Goal: Information Seeking & Learning: Learn about a topic

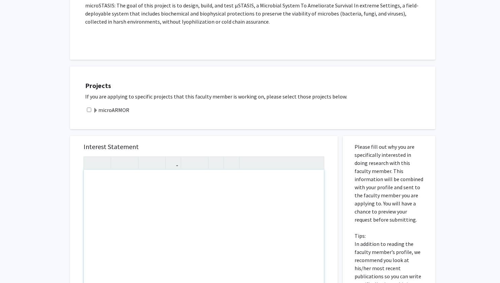
scroll to position [219, 0]
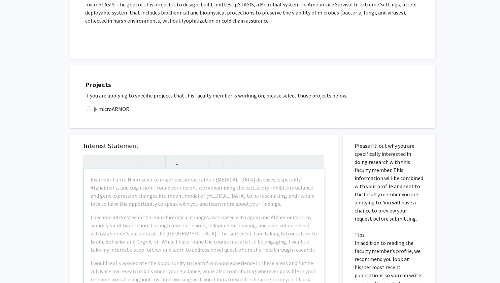
click at [91, 107] on div "microARMOR" at bounding box center [257, 109] width 344 height 8
click at [87, 107] on input "checkbox" at bounding box center [89, 108] width 4 height 4
click at [88, 108] on input "checkbox" at bounding box center [89, 108] width 4 height 4
checkbox input "true"
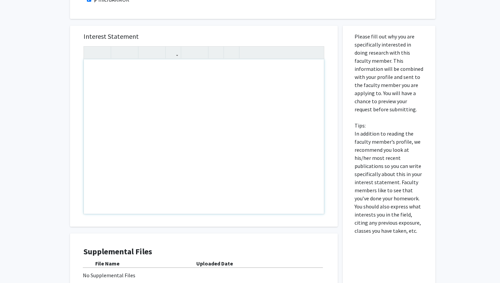
scroll to position [329, 0]
click at [118, 77] on div "Note to users with screen readers: Please press Alt+0 or Option+0 to deactivate…" at bounding box center [204, 136] width 240 height 154
paste div "Note to users with screen readers: Please press Alt+0 or Option+0 to deactivate…"
type textarea "<p>Dear [PERSON_NAME], </p><p>My name is [PERSON_NAME], and I am a pre-medical …"
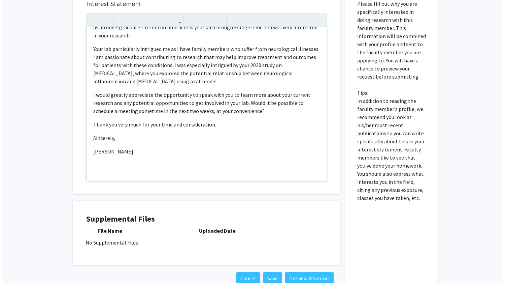
scroll to position [404, 0]
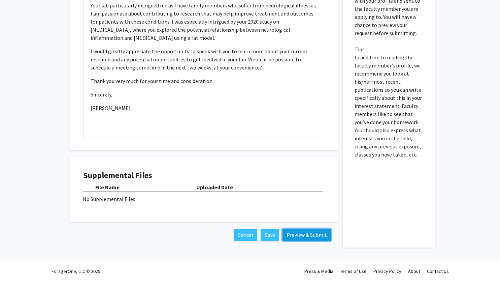
click at [299, 232] on button "Preview & Submit" at bounding box center [307, 234] width 49 height 12
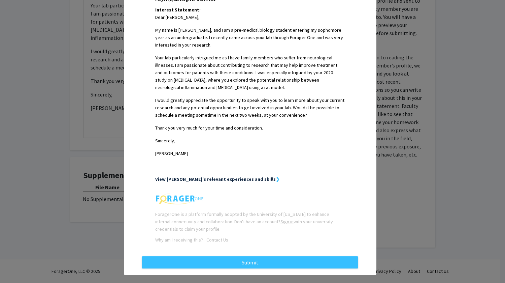
scroll to position [180, 0]
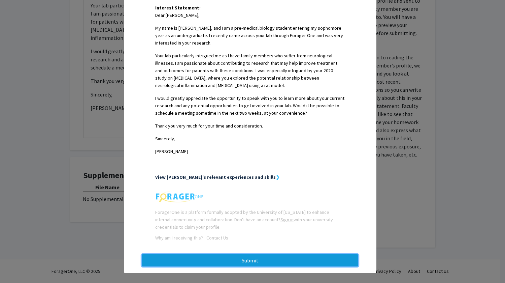
click at [217, 254] on button "Submit" at bounding box center [250, 260] width 217 height 12
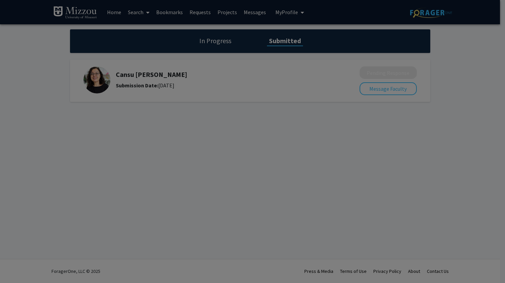
click at [43, 63] on div at bounding box center [252, 141] width 505 height 283
click at [114, 29] on div at bounding box center [252, 141] width 505 height 283
click at [118, 12] on div at bounding box center [252, 141] width 505 height 283
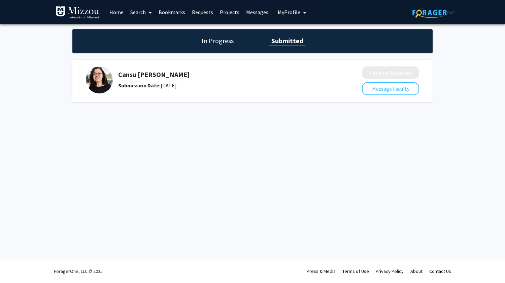
click at [119, 9] on link "Home" at bounding box center [116, 12] width 21 height 24
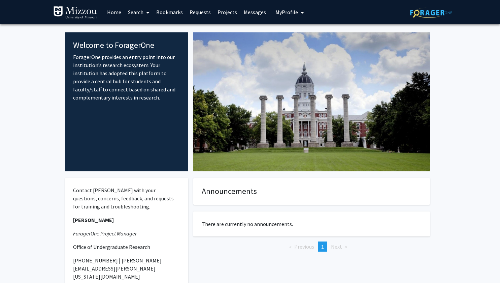
drag, startPoint x: 107, startPoint y: 13, endPoint x: 112, endPoint y: 12, distance: 5.2
click at [112, 12] on link "Home" at bounding box center [114, 12] width 21 height 24
click at [122, 12] on link "Home" at bounding box center [114, 12] width 21 height 24
click at [118, 11] on link "Home" at bounding box center [114, 12] width 21 height 24
click at [136, 123] on div "Welcome to ForagerOne ForagerOne provides an entry point into our institution’s…" at bounding box center [127, 101] width 124 height 139
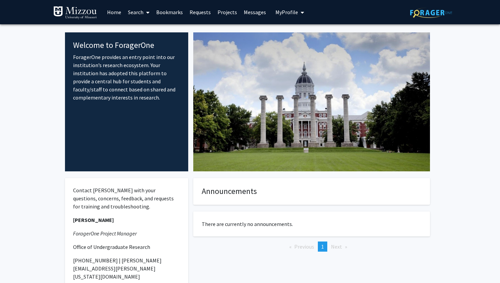
click at [110, 12] on link "Home" at bounding box center [114, 12] width 21 height 24
click at [141, 13] on link "Search" at bounding box center [139, 12] width 28 height 24
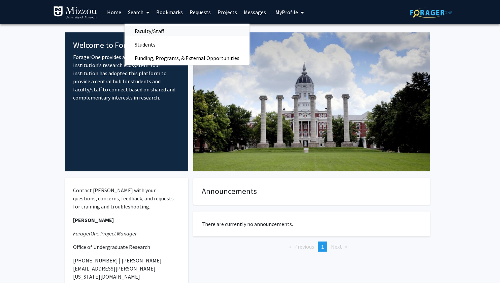
click at [150, 31] on span "Faculty/Staff" at bounding box center [150, 30] width 50 height 13
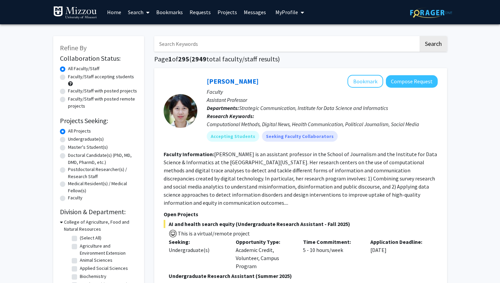
click at [102, 78] on label "Faculty/Staff accepting students" at bounding box center [101, 76] width 66 height 7
click at [72, 77] on input "Faculty/Staff accepting students" at bounding box center [70, 75] width 4 height 4
radio input "true"
click at [92, 137] on label "Undergraduate(s)" at bounding box center [86, 138] width 36 height 7
click at [72, 137] on input "Undergraduate(s)" at bounding box center [70, 137] width 4 height 4
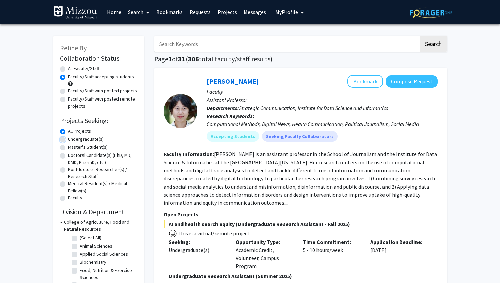
radio input "true"
click at [80, 240] on label "School of Natural Resources" at bounding box center [108, 241] width 56 height 14
click at [80, 238] on input "School of Natural Resources" at bounding box center [82, 236] width 4 height 4
checkbox input "true"
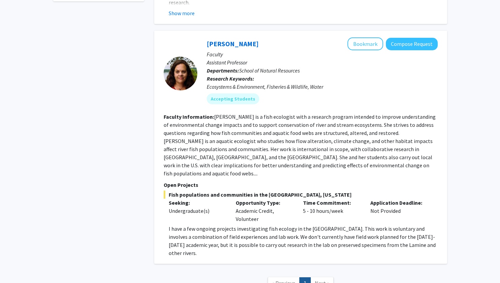
scroll to position [289, 0]
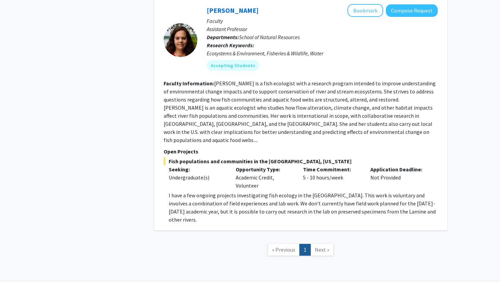
click at [324, 246] on span "Next »" at bounding box center [322, 249] width 14 height 7
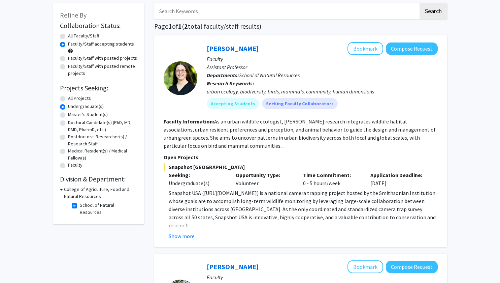
scroll to position [32, 0]
click at [62, 188] on icon at bounding box center [61, 189] width 3 height 7
click at [69, 191] on h3 "College of Agriculture, Food and Natural Resources" at bounding box center [100, 193] width 75 height 14
click at [89, 204] on label "School of Natural Resources" at bounding box center [108, 209] width 56 height 14
click at [84, 204] on input "School of Natural Resources" at bounding box center [82, 204] width 4 height 4
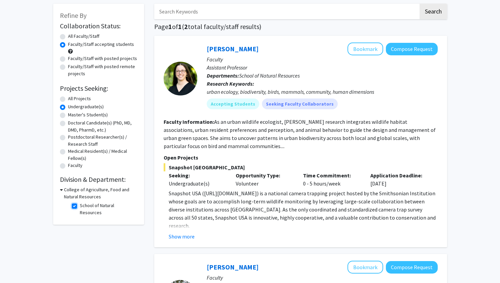
checkbox input "false"
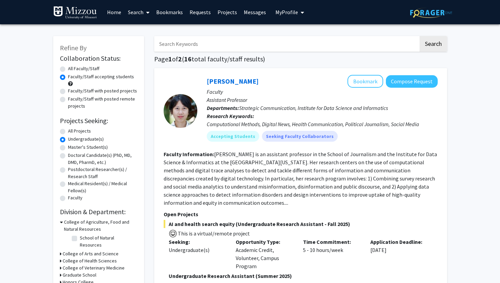
click at [97, 228] on h3 "College of Agriculture, Food and Natural Resources" at bounding box center [100, 225] width 73 height 14
click at [90, 233] on h3 "College of Arts and Science" at bounding box center [91, 235] width 56 height 7
click at [80, 246] on label "(Select All)" at bounding box center [91, 244] width 22 height 7
click at [80, 246] on input "(Select All)" at bounding box center [82, 243] width 4 height 4
checkbox input "true"
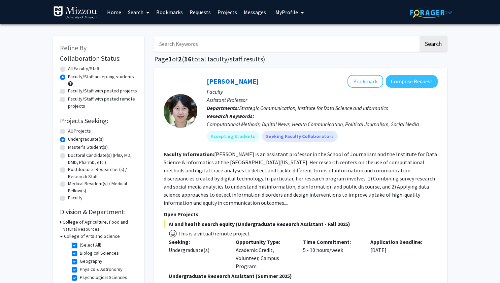
checkbox input "true"
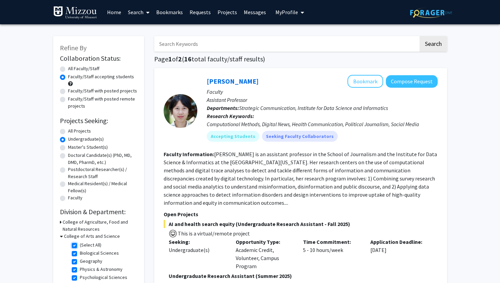
checkbox input "true"
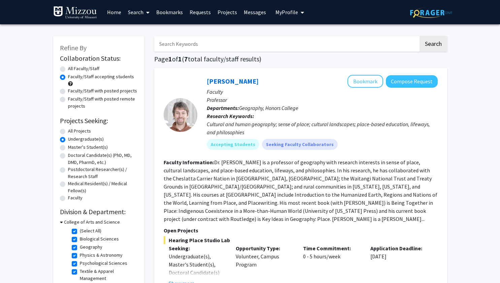
scroll to position [103, 0]
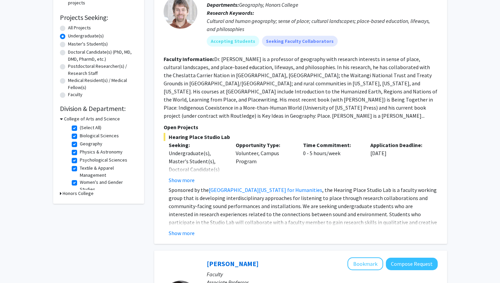
click at [80, 127] on label "(Select All)" at bounding box center [91, 127] width 22 height 7
click at [80, 127] on input "(Select All)" at bounding box center [82, 126] width 4 height 4
checkbox input "false"
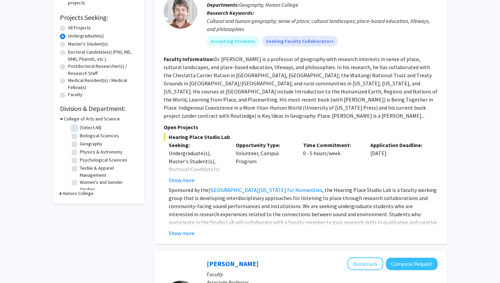
checkbox input "false"
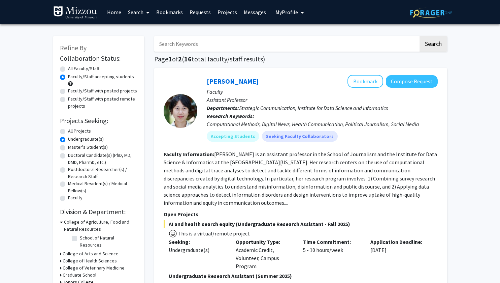
click at [79, 257] on h3 "College of Health Sciences" at bounding box center [90, 260] width 54 height 7
click at [80, 266] on label "Health Sciences" at bounding box center [96, 269] width 32 height 7
click at [80, 266] on input "Health Sciences" at bounding box center [82, 268] width 4 height 4
checkbox input "true"
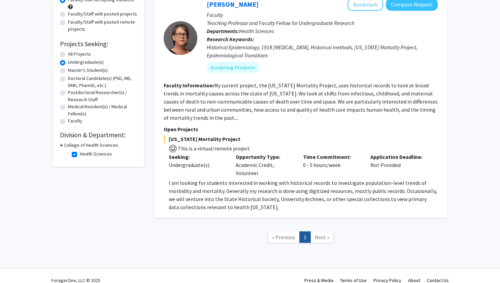
scroll to position [76, 0]
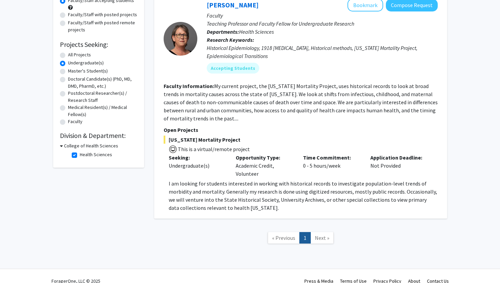
click at [63, 145] on div "College of Health Sciences" at bounding box center [98, 145] width 77 height 7
click at [60, 145] on icon at bounding box center [61, 145] width 3 height 7
click at [81, 146] on h3 "College of Health Sciences" at bounding box center [90, 145] width 54 height 7
click at [80, 152] on label "Health Sciences" at bounding box center [96, 154] width 32 height 7
click at [80, 152] on input "Health Sciences" at bounding box center [82, 153] width 4 height 4
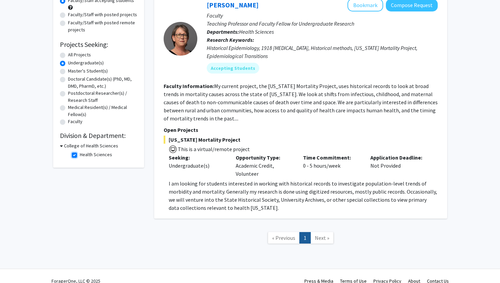
checkbox input "false"
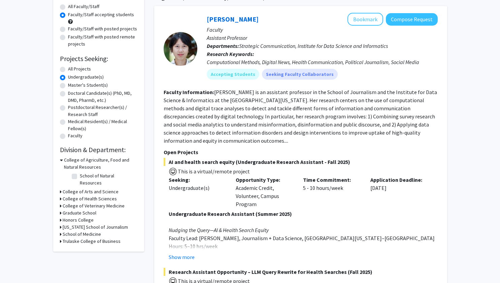
scroll to position [62, 0]
click at [99, 202] on h3 "College of Veterinary Medicine" at bounding box center [94, 205] width 62 height 7
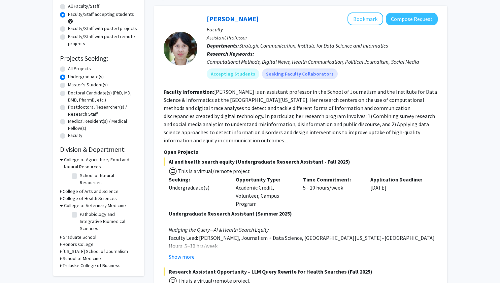
click at [81, 211] on label "Pathobiology and Integrative Biomedical Sciences" at bounding box center [108, 221] width 56 height 21
click at [81, 211] on input "Pathobiology and Integrative Biomedical Sciences" at bounding box center [82, 213] width 4 height 4
checkbox input "true"
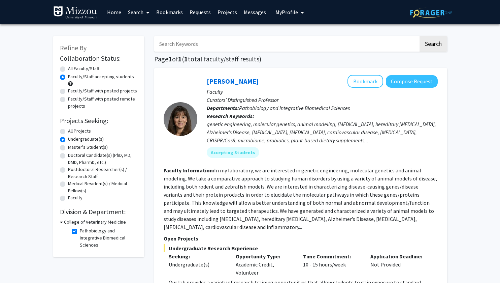
click at [0, 227] on div "Refine By Collaboration Status: Collaboration Status All Faculty/Staff Collabor…" at bounding box center [250, 207] width 500 height 366
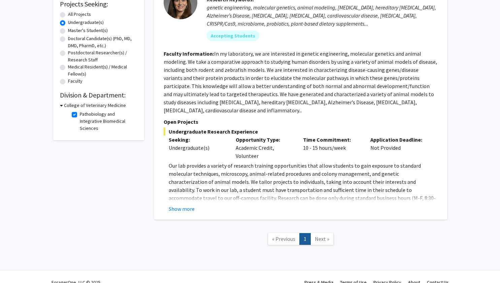
scroll to position [120, 0]
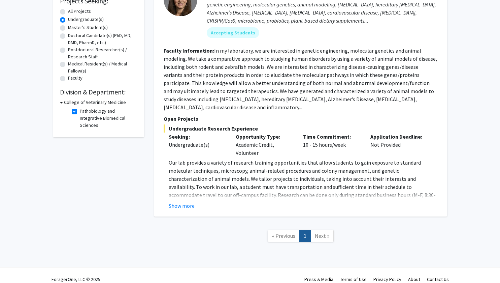
click at [80, 110] on label "Pathobiology and Integrative Biomedical Sciences" at bounding box center [108, 117] width 56 height 21
click at [80, 110] on input "Pathobiology and Integrative Biomedical Sciences" at bounding box center [82, 109] width 4 height 4
checkbox input "false"
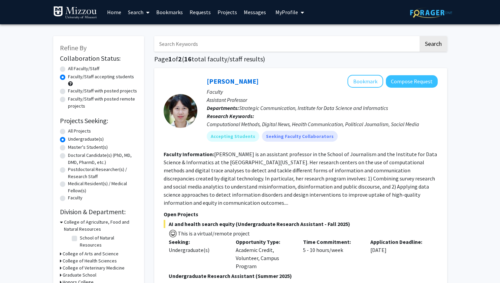
click at [74, 223] on h3 "College of Agriculture, Food and Natural Resources" at bounding box center [100, 225] width 73 height 14
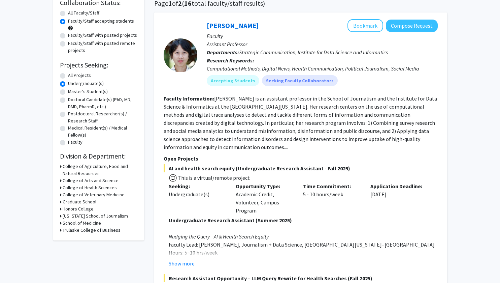
scroll to position [56, 0]
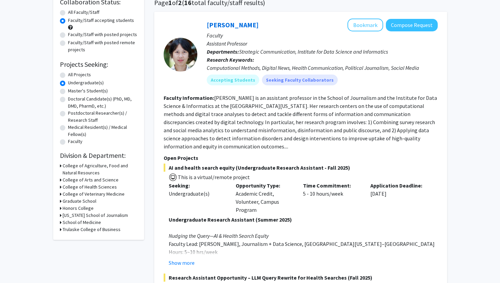
click at [72, 206] on h3 "Honors College" at bounding box center [78, 207] width 31 height 7
click at [80, 216] on label "Honors College" at bounding box center [95, 216] width 31 height 7
click at [80, 216] on input "Honors College" at bounding box center [82, 215] width 4 height 4
checkbox input "true"
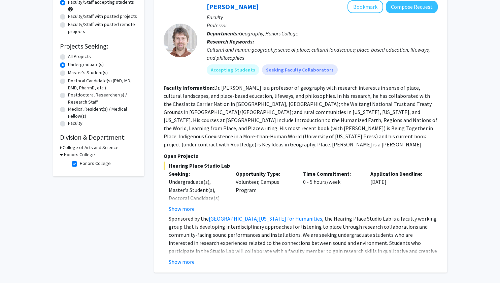
scroll to position [74, 0]
click at [80, 163] on label "Honors College" at bounding box center [95, 163] width 31 height 7
click at [80, 163] on input "Honors College" at bounding box center [82, 162] width 4 height 4
checkbox input "false"
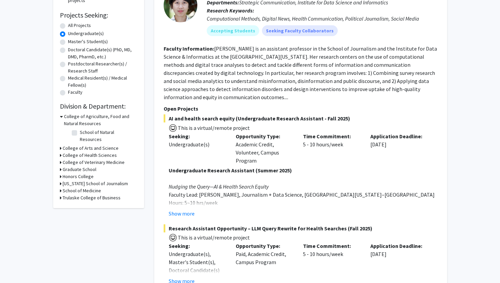
scroll to position [106, 0]
click at [88, 194] on h3 "Trulaske College of Business" at bounding box center [92, 197] width 58 height 7
click at [87, 202] on label "Management" at bounding box center [93, 205] width 26 height 7
click at [84, 202] on input "Management" at bounding box center [82, 204] width 4 height 4
checkbox input "true"
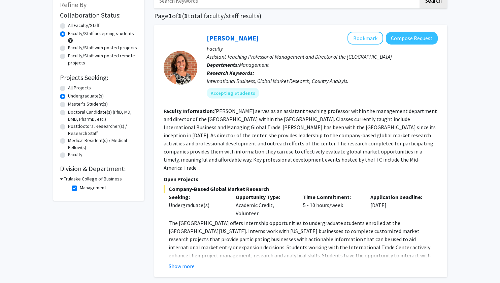
scroll to position [44, 0]
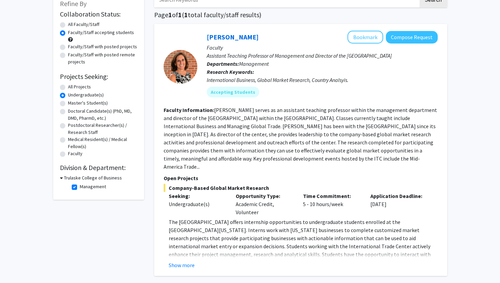
click at [80, 185] on label "Management" at bounding box center [93, 186] width 26 height 7
click at [80, 185] on input "Management" at bounding box center [82, 185] width 4 height 4
checkbox input "false"
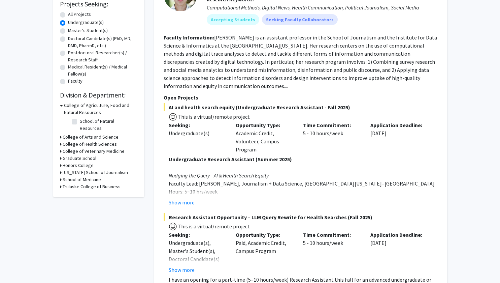
scroll to position [117, 0]
click at [77, 168] on h3 "Missouri School of Journalism" at bounding box center [95, 171] width 65 height 7
click at [77, 177] on fg-checkbox "Strategic Communication Strategic Communication" at bounding box center [104, 181] width 64 height 8
click at [80, 177] on label "Strategic Communication" at bounding box center [105, 180] width 51 height 7
click at [80, 177] on input "Strategic Communication" at bounding box center [82, 179] width 4 height 4
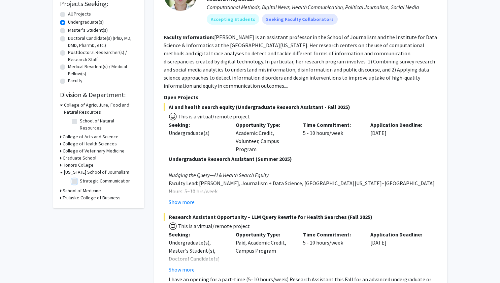
checkbox input "true"
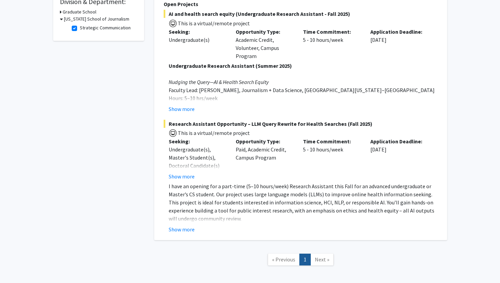
scroll to position [210, 0]
click at [176, 109] on button "Show more" at bounding box center [182, 108] width 26 height 8
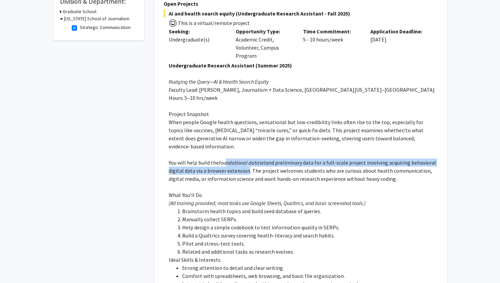
drag, startPoint x: 225, startPoint y: 157, endPoint x: 244, endPoint y: 166, distance: 20.5
click at [244, 166] on p "You will help build the foundational dataset and preliminary data for a full-sc…" at bounding box center [303, 170] width 269 height 24
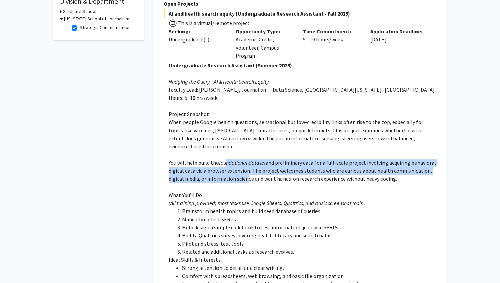
click at [244, 166] on p "You will help build the foundational dataset and preliminary data for a full-sc…" at bounding box center [303, 170] width 269 height 24
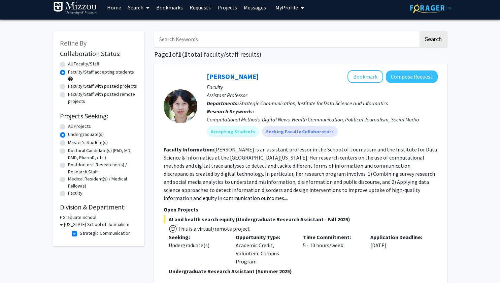
scroll to position [0, 0]
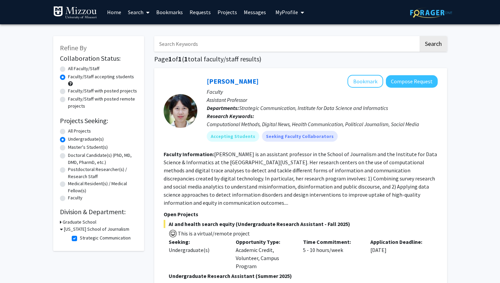
click at [78, 237] on fg-checkbox "Strategic Communication Strategic Communication" at bounding box center [104, 238] width 64 height 8
click at [80, 237] on label "Strategic Communication" at bounding box center [105, 237] width 51 height 7
click at [80, 237] on input "Strategic Communication" at bounding box center [82, 236] width 4 height 4
checkbox input "false"
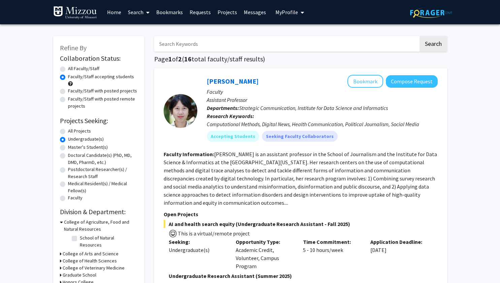
click at [68, 69] on label "All Faculty/Staff" at bounding box center [83, 68] width 31 height 7
click at [68, 69] on input "All Faculty/Staff" at bounding box center [70, 67] width 4 height 4
radio input "true"
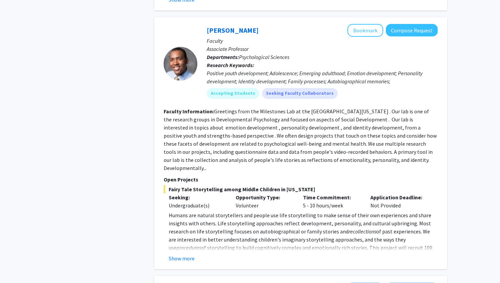
scroll to position [2648, 0]
